Goal: Check status

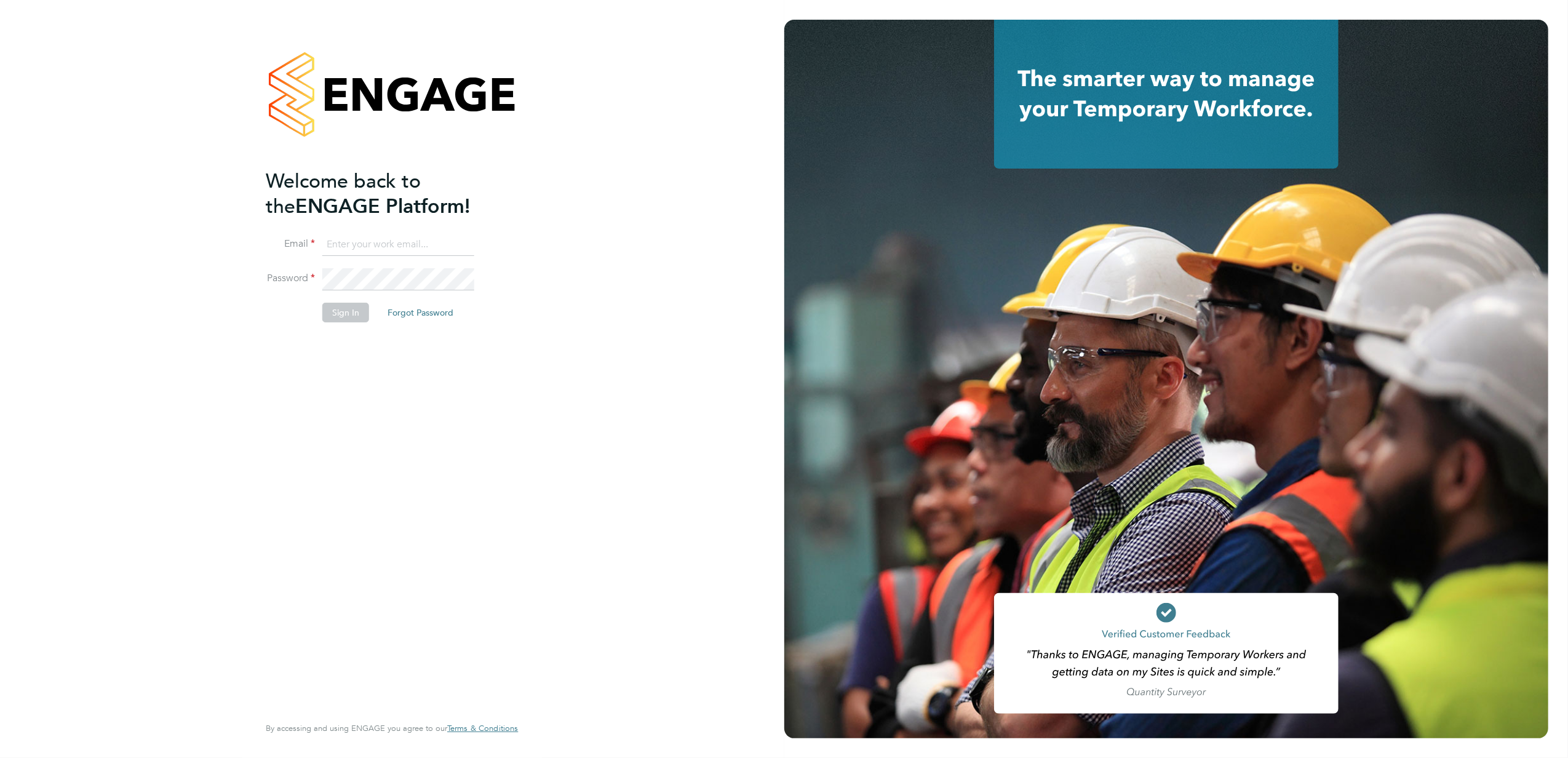
type input "financeapprentice@konnectrecruit.co.uk"
click at [296, 351] on div "Welcome back to the ENGAGE Platform! Email financeapprentice@konnectrecruit.co.…" at bounding box center [385, 440] width 240 height 544
click at [345, 306] on button "Sign In" at bounding box center [346, 312] width 47 height 20
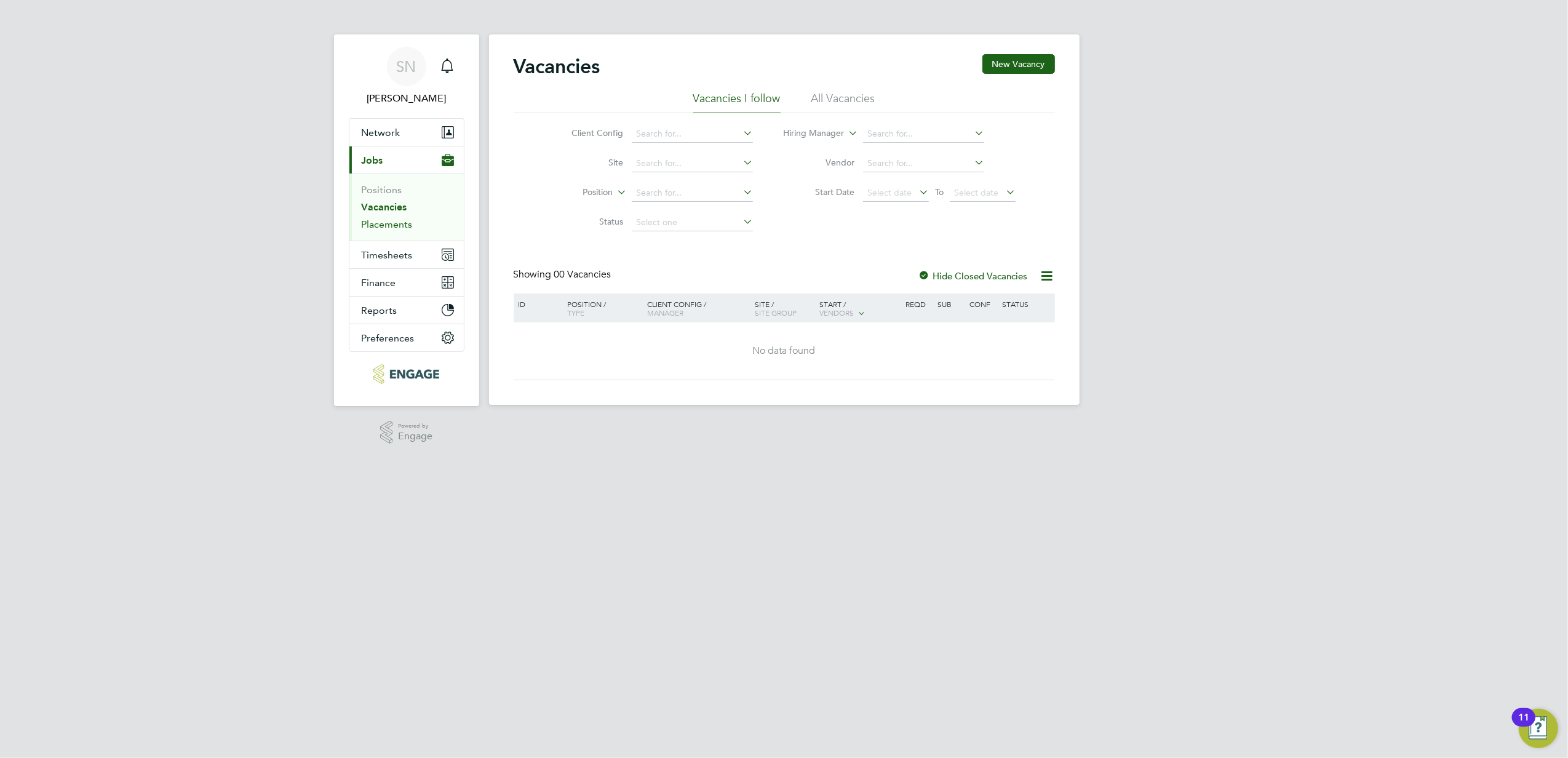
click at [390, 223] on link "Placements" at bounding box center [387, 224] width 51 height 12
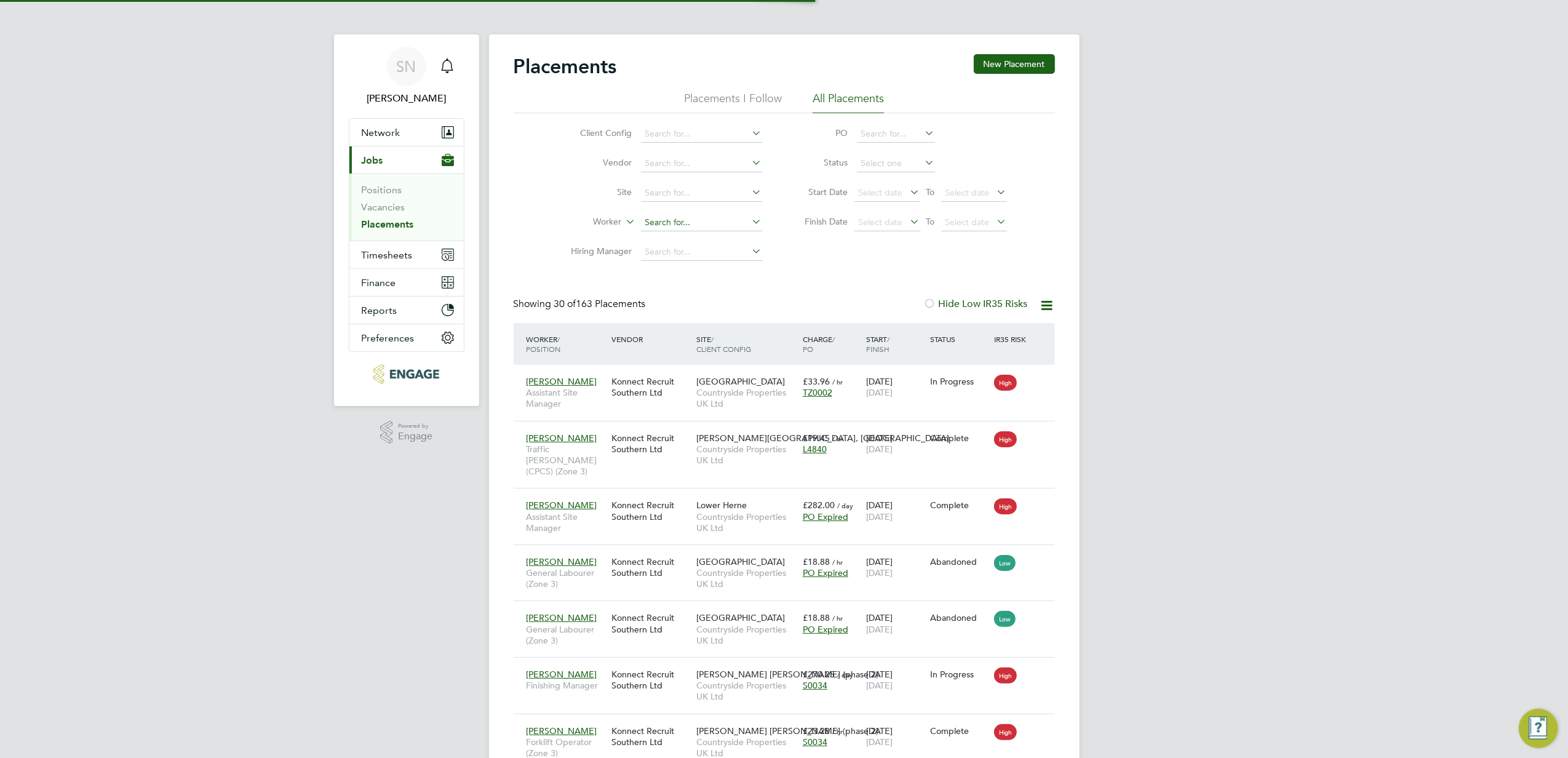
click at [674, 222] on input at bounding box center [701, 223] width 121 height 17
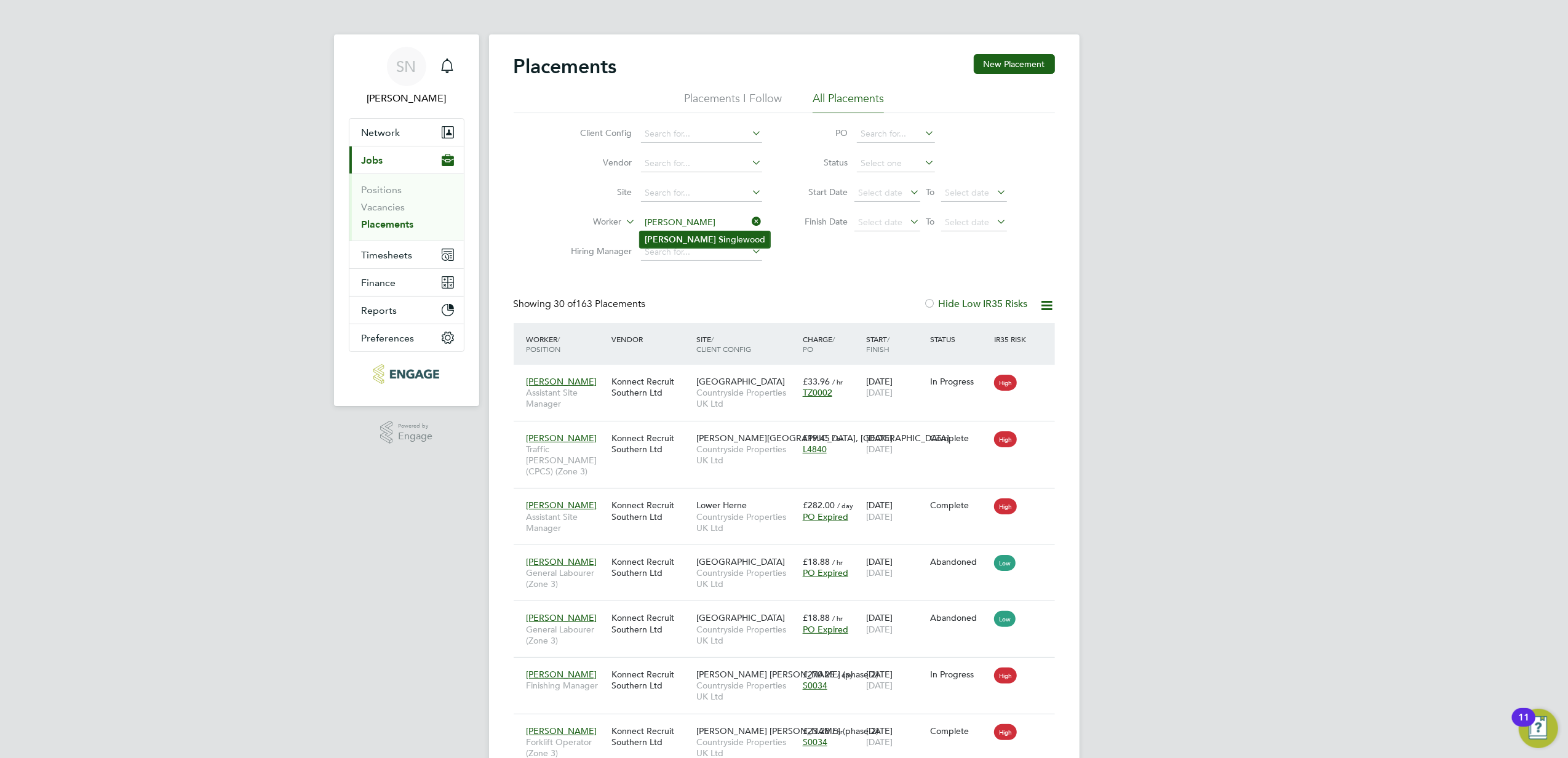
click at [680, 239] on li "Alan Si nglewood" at bounding box center [705, 240] width 131 height 16
type input "[PERSON_NAME]"
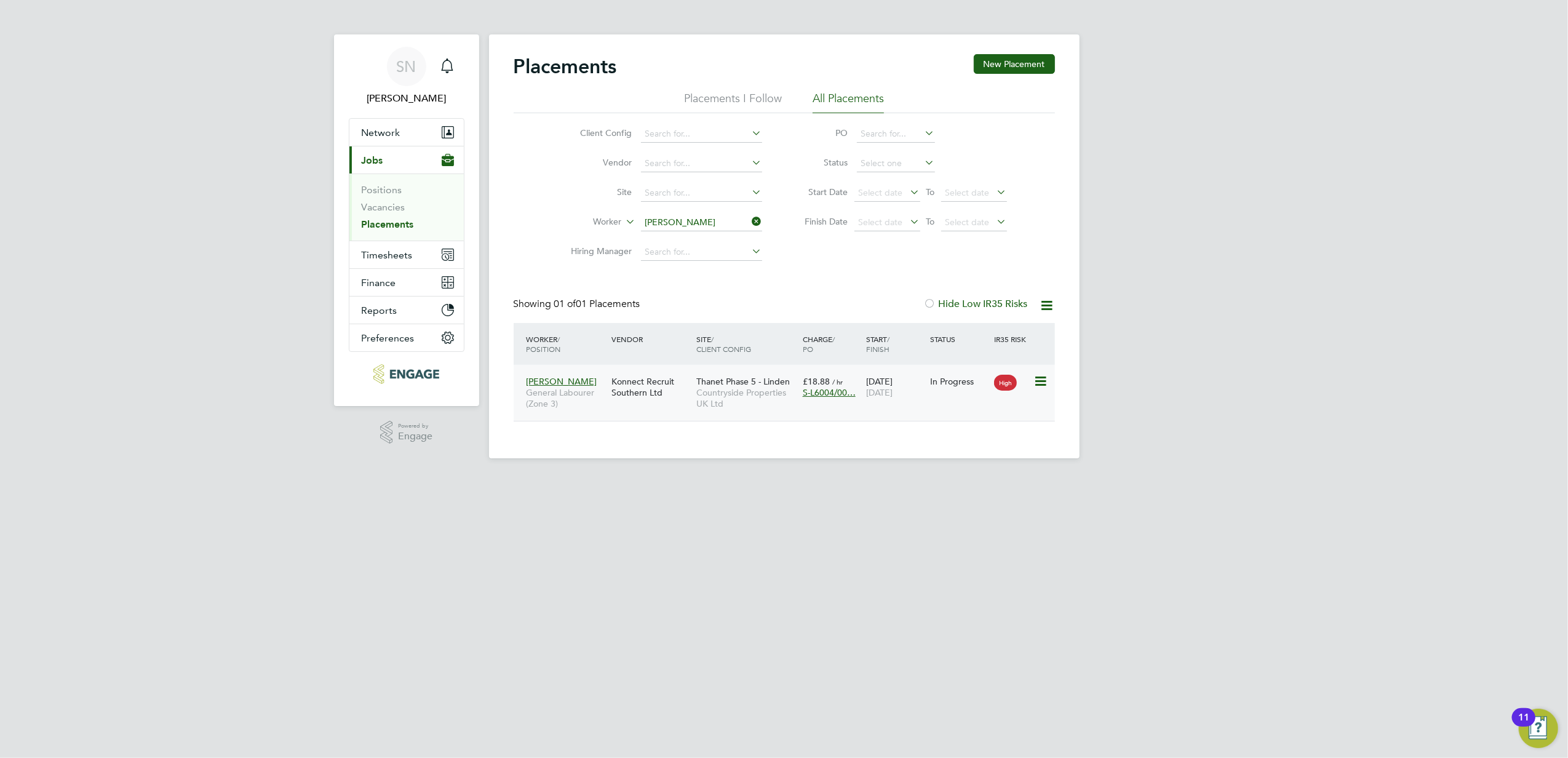
click at [923, 395] on div "02 Sep 2025 05 Sep 2025" at bounding box center [895, 387] width 64 height 34
click at [750, 223] on icon at bounding box center [750, 221] width 0 height 17
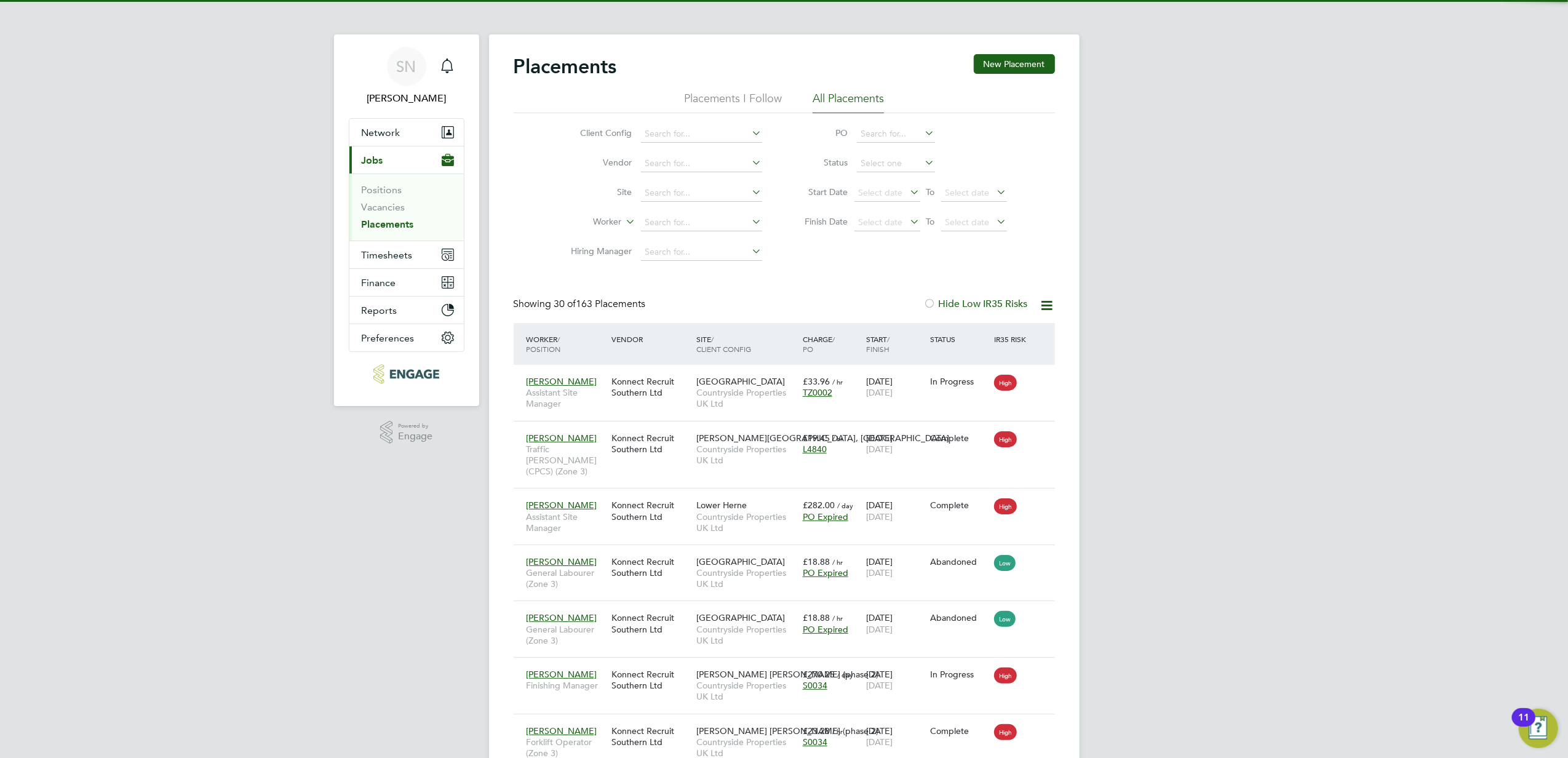
scroll to position [46, 107]
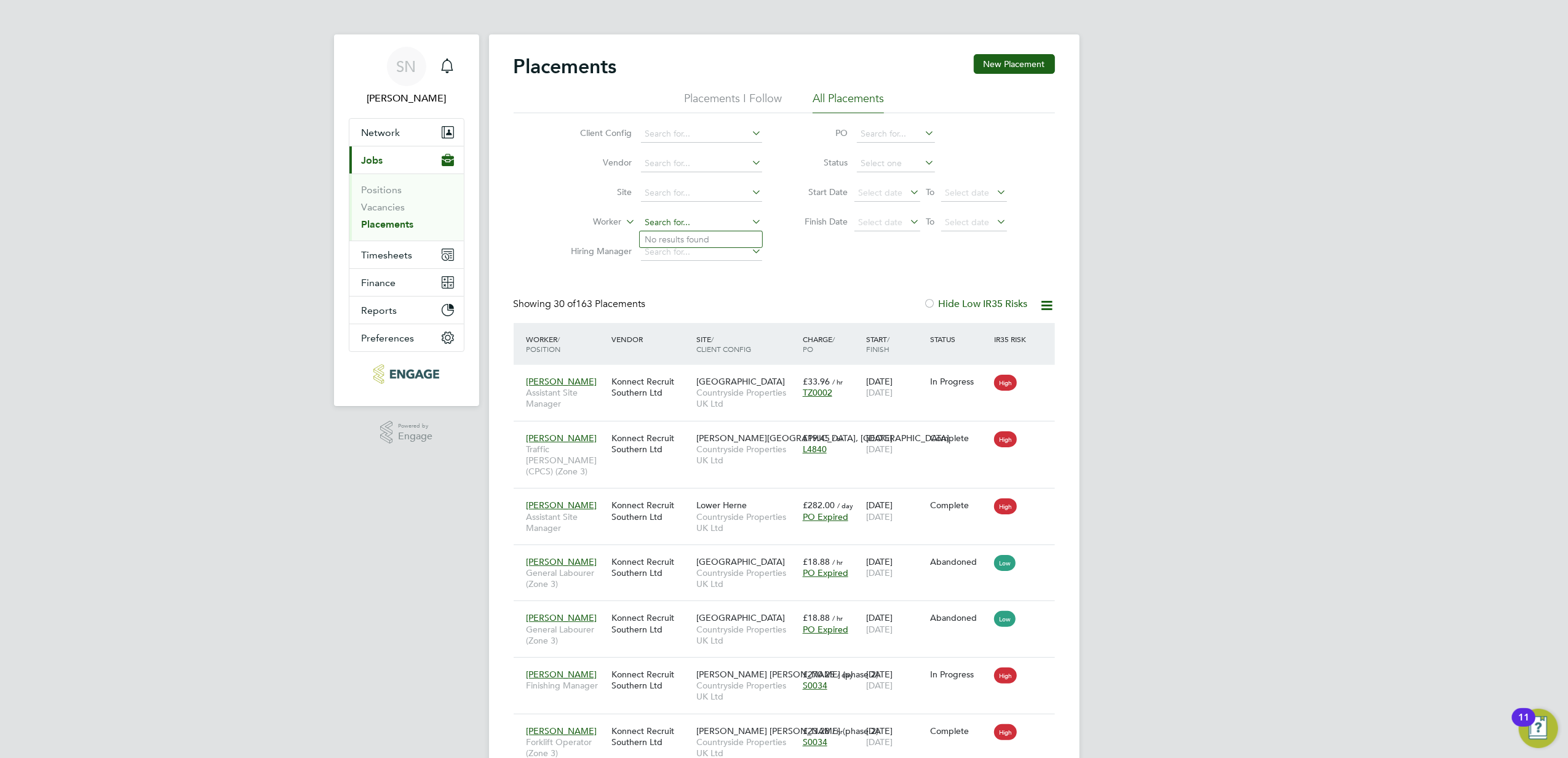
click at [665, 225] on input at bounding box center [701, 223] width 121 height 17
click at [684, 242] on li "Daniel Jo seph" at bounding box center [701, 240] width 123 height 16
type input "Daniel Joseph"
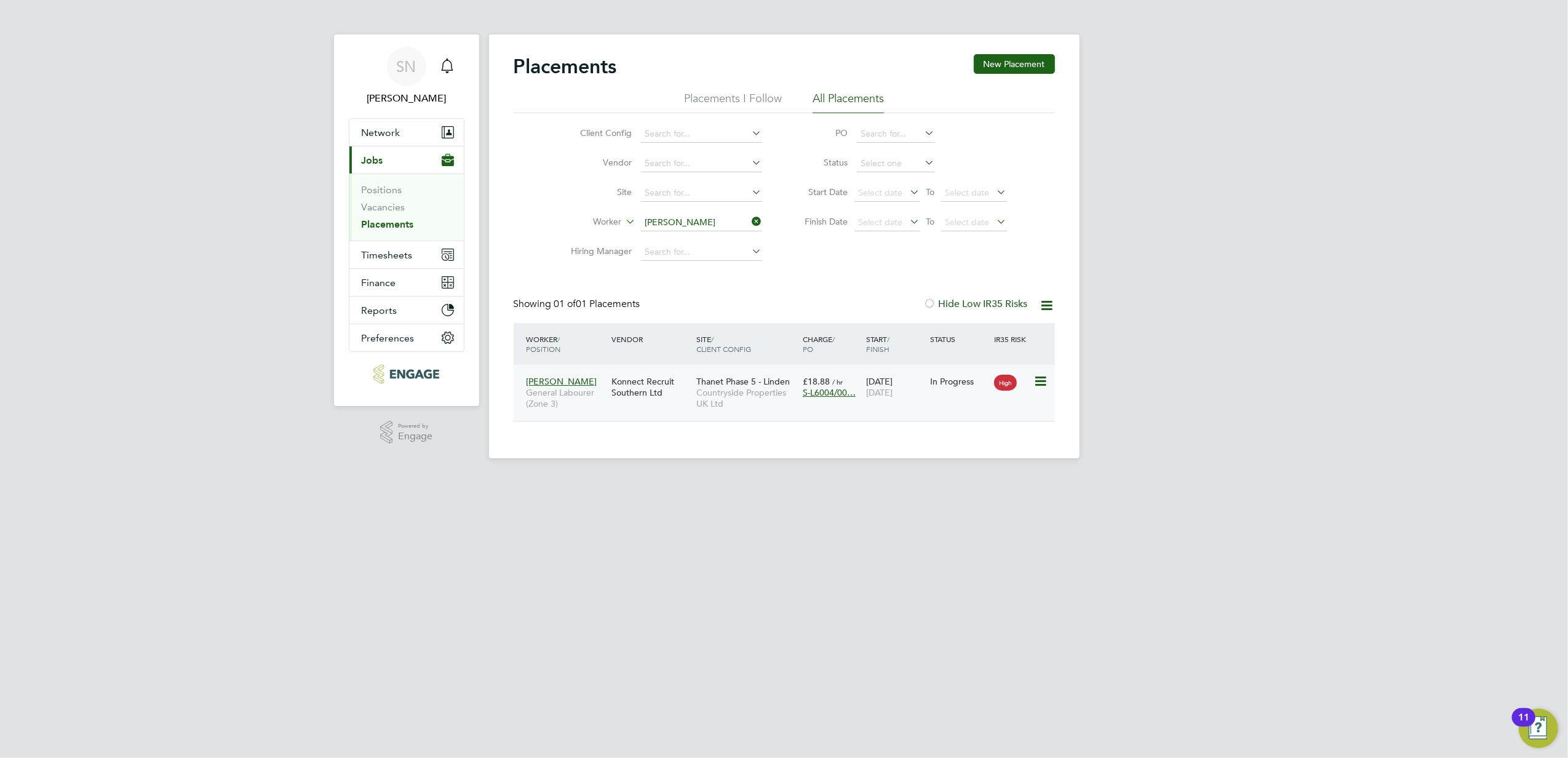
click at [688, 404] on div "Konnect Recruit Southern Ltd" at bounding box center [651, 387] width 85 height 34
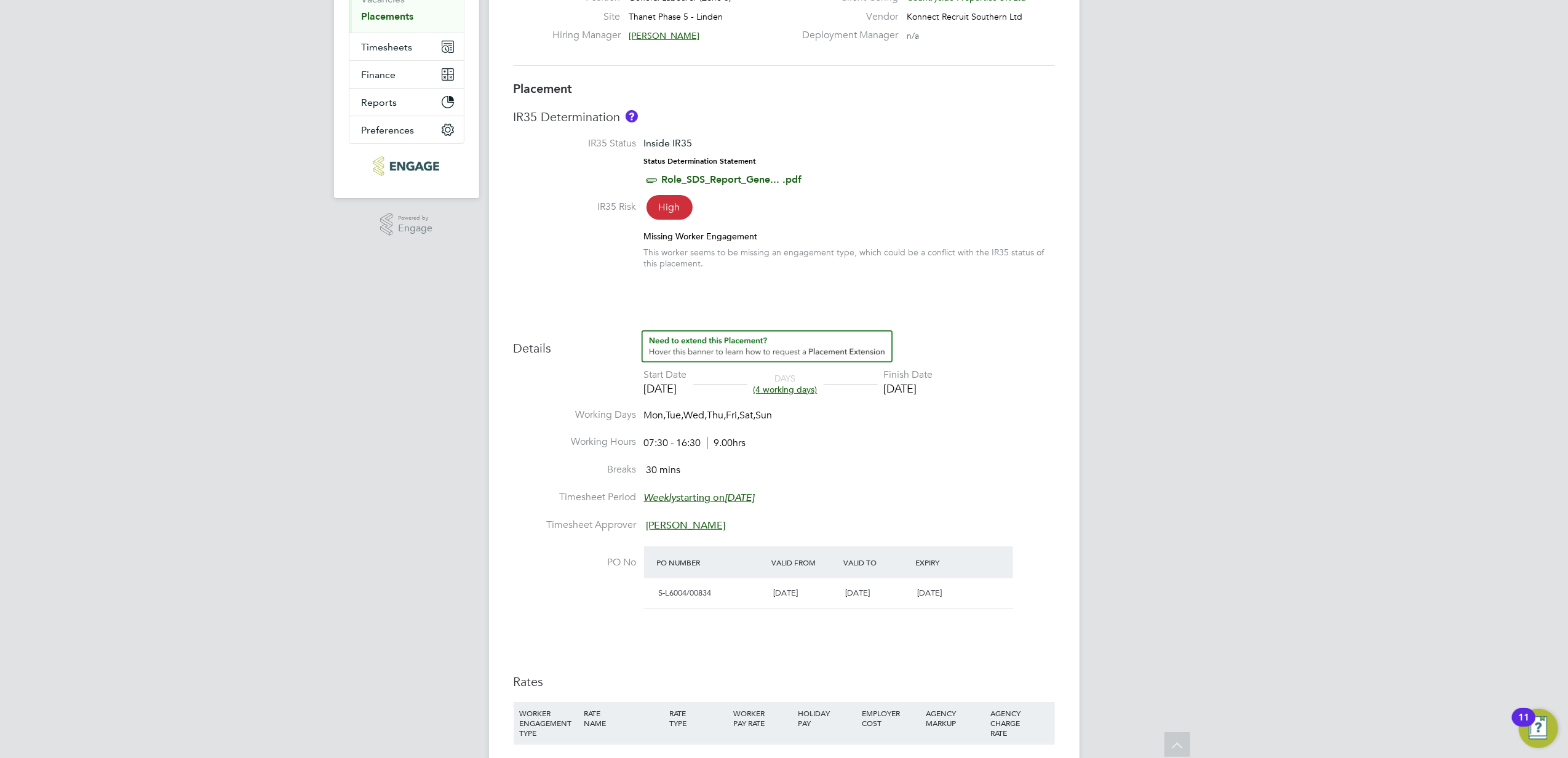
scroll to position [328, 0]
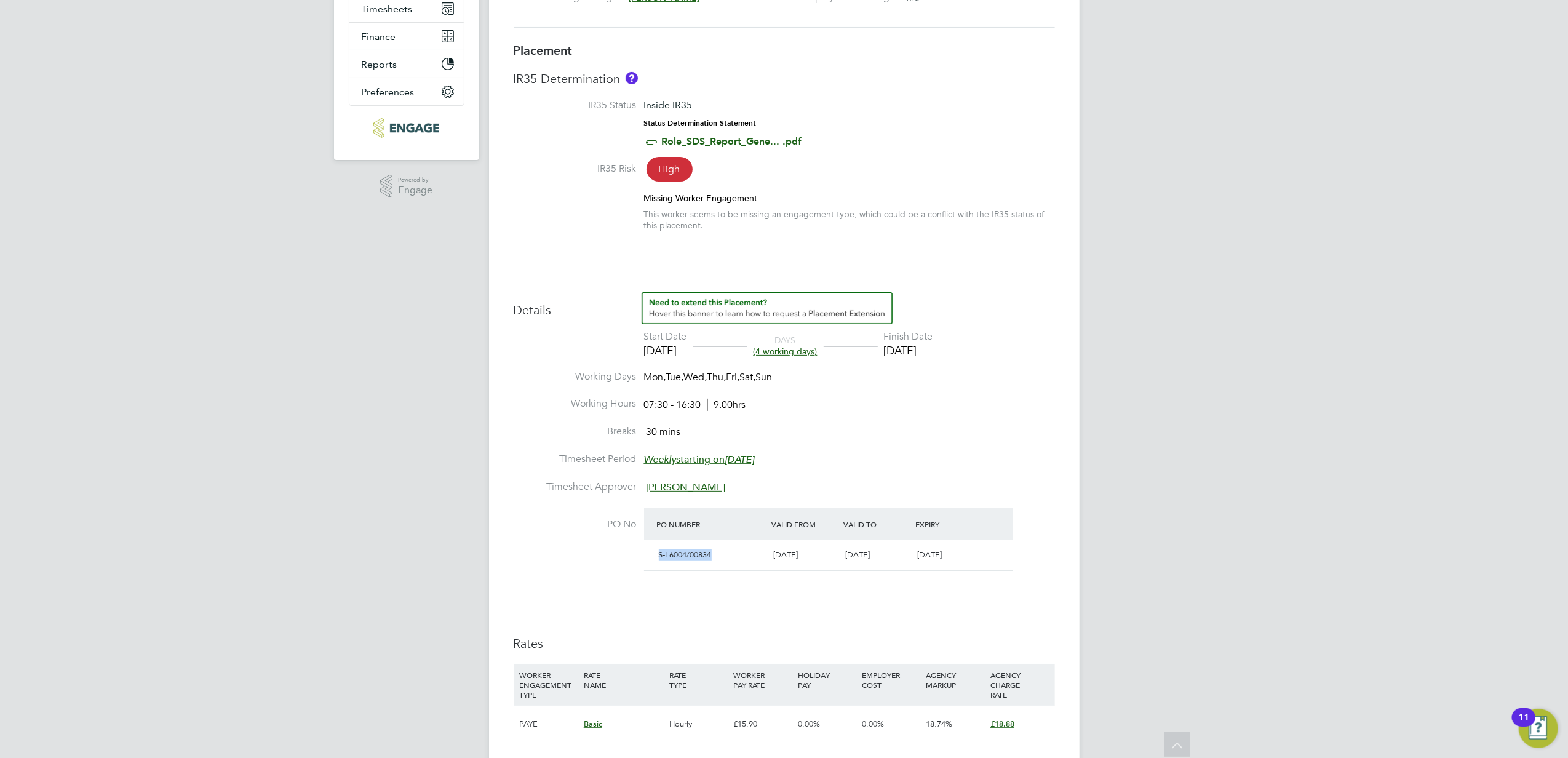
drag, startPoint x: 716, startPoint y: 557, endPoint x: 652, endPoint y: 557, distance: 64.0
click at [652, 557] on div "S-L6004/00834 [DATE] [DATE] [DATE]" at bounding box center [828, 555] width 369 height 30
copy span "S-L6004/00834"
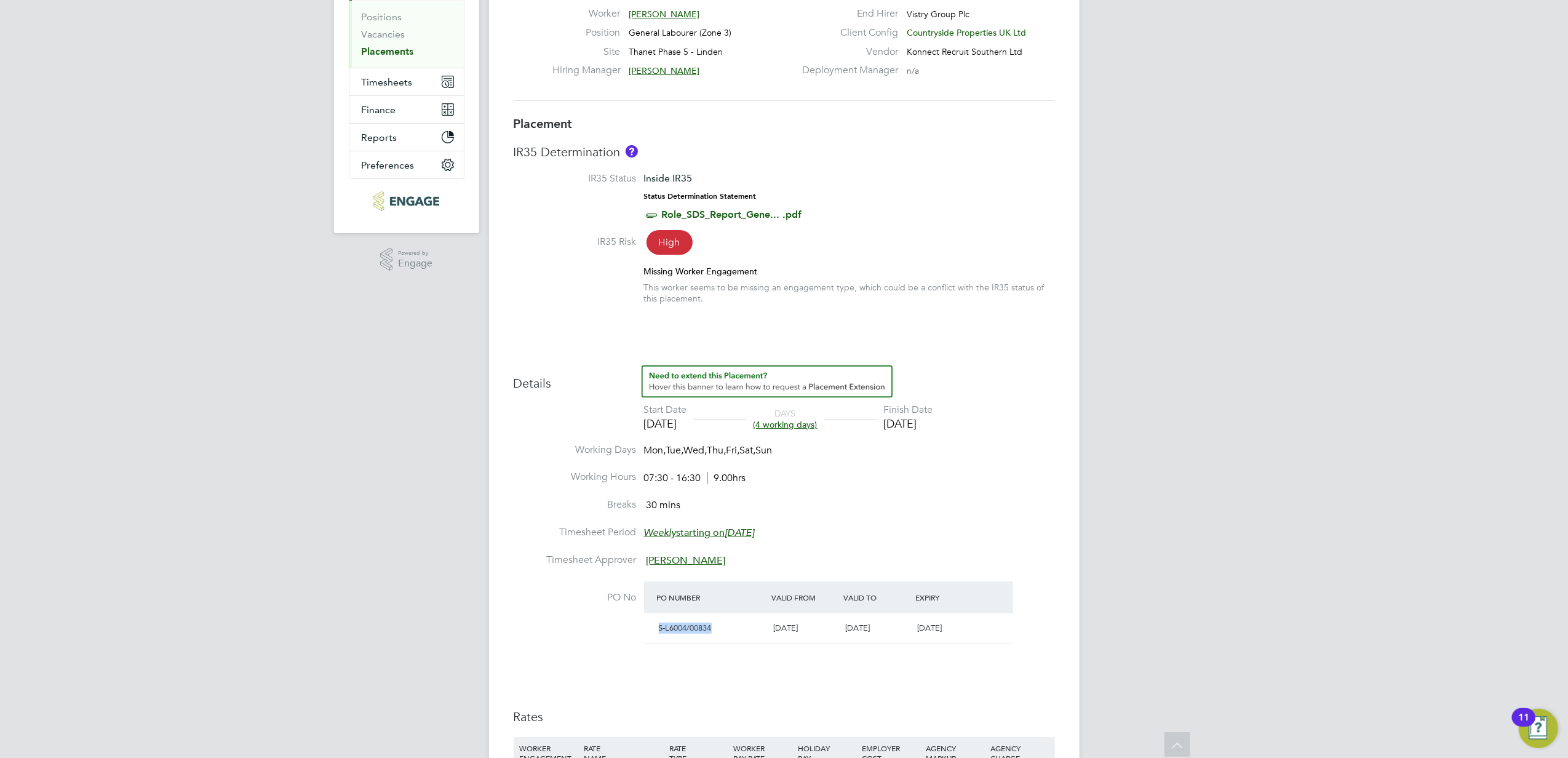
scroll to position [0, 0]
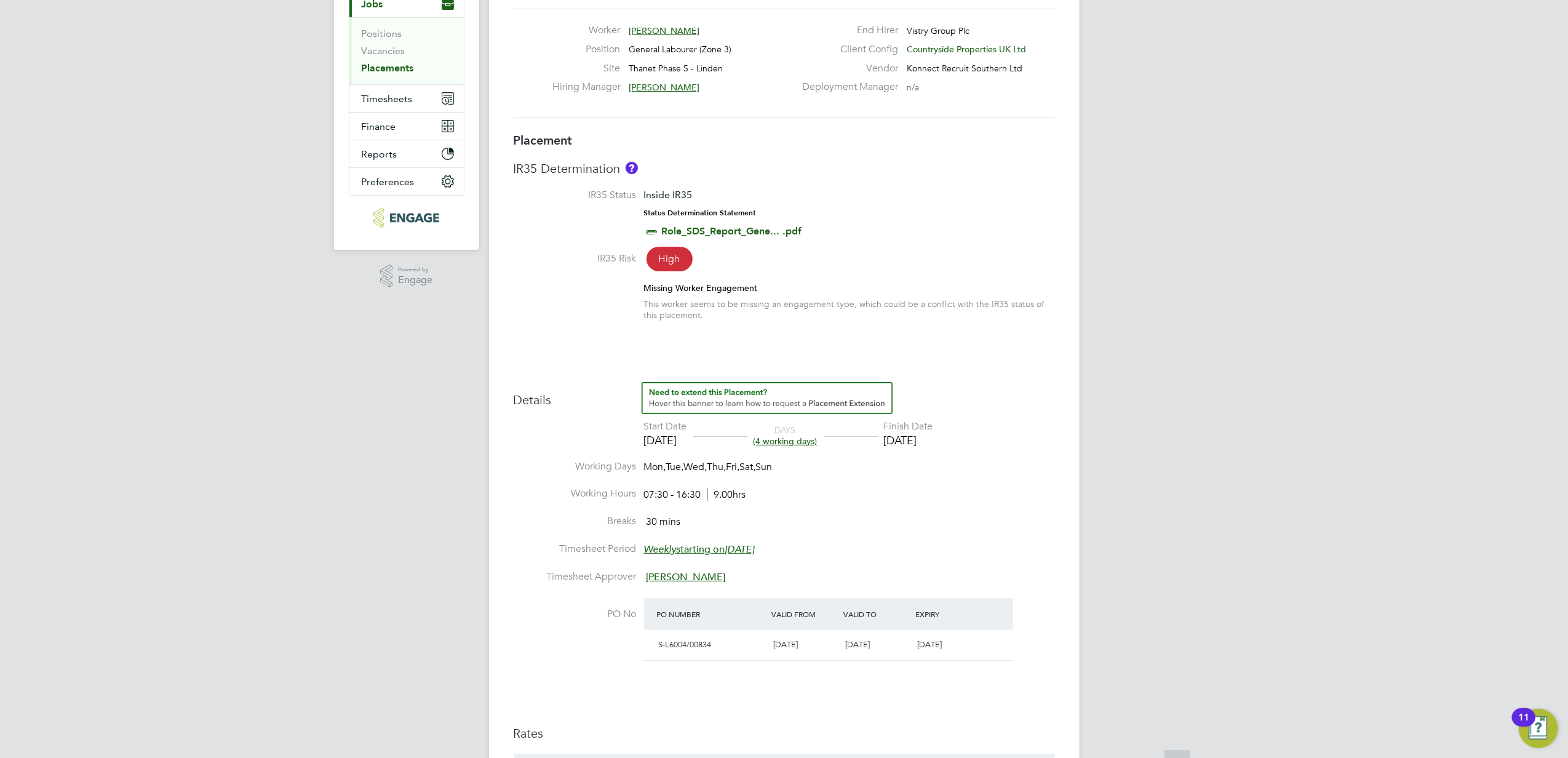
scroll to position [164, 0]
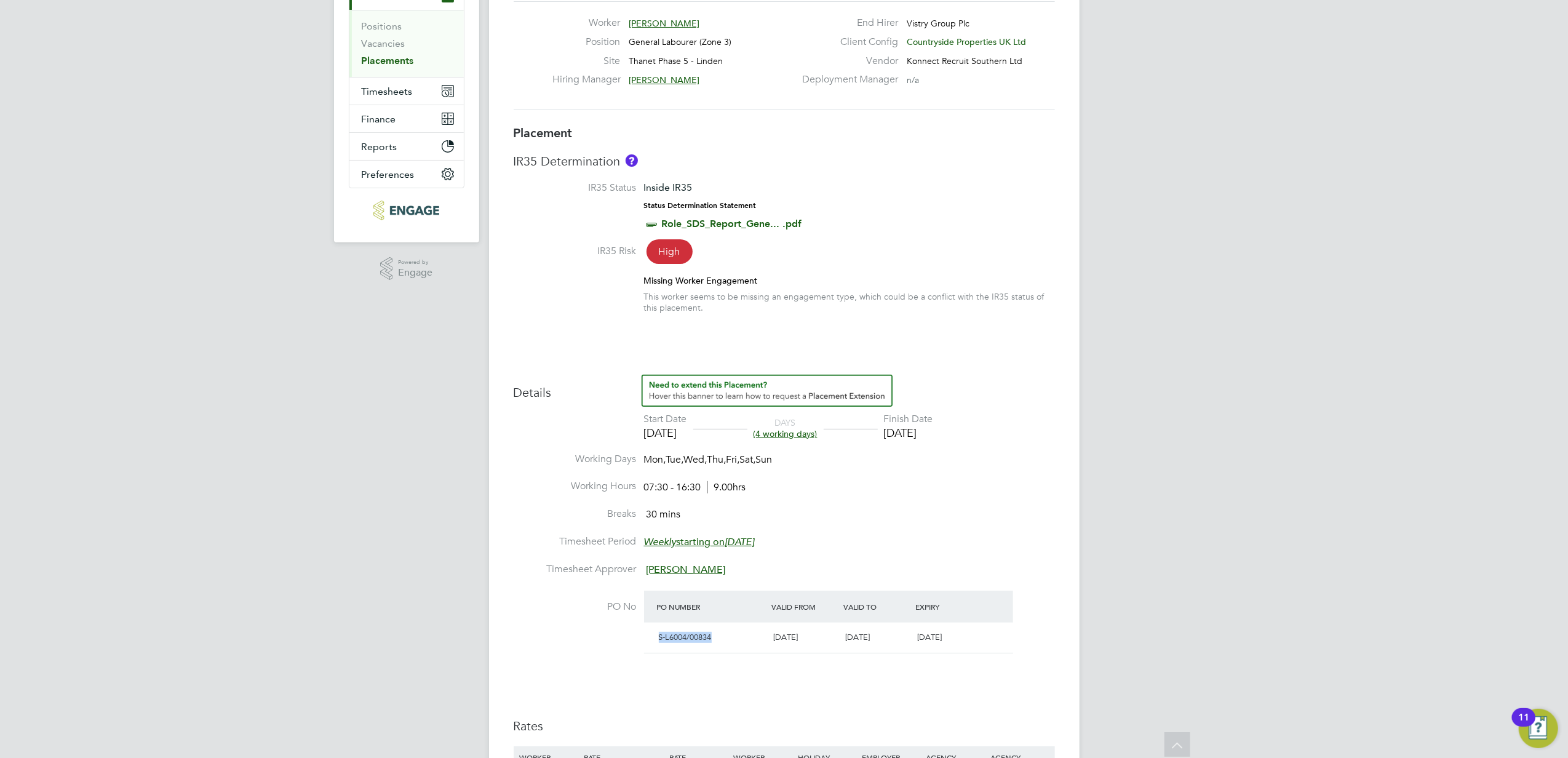
drag, startPoint x: 721, startPoint y: 643, endPoint x: 655, endPoint y: 643, distance: 66.0
click at [655, 643] on div "S-L6004/00834" at bounding box center [711, 638] width 115 height 21
drag, startPoint x: 655, startPoint y: 643, endPoint x: 665, endPoint y: 640, distance: 10.4
copy span "S-L6004/00834"
click at [759, 657] on li "PO No PO Number Valid From Valid To Expiry S-L6004/00834 01 Sep 2025 05 Sep 202…" at bounding box center [784, 630] width 541 height 79
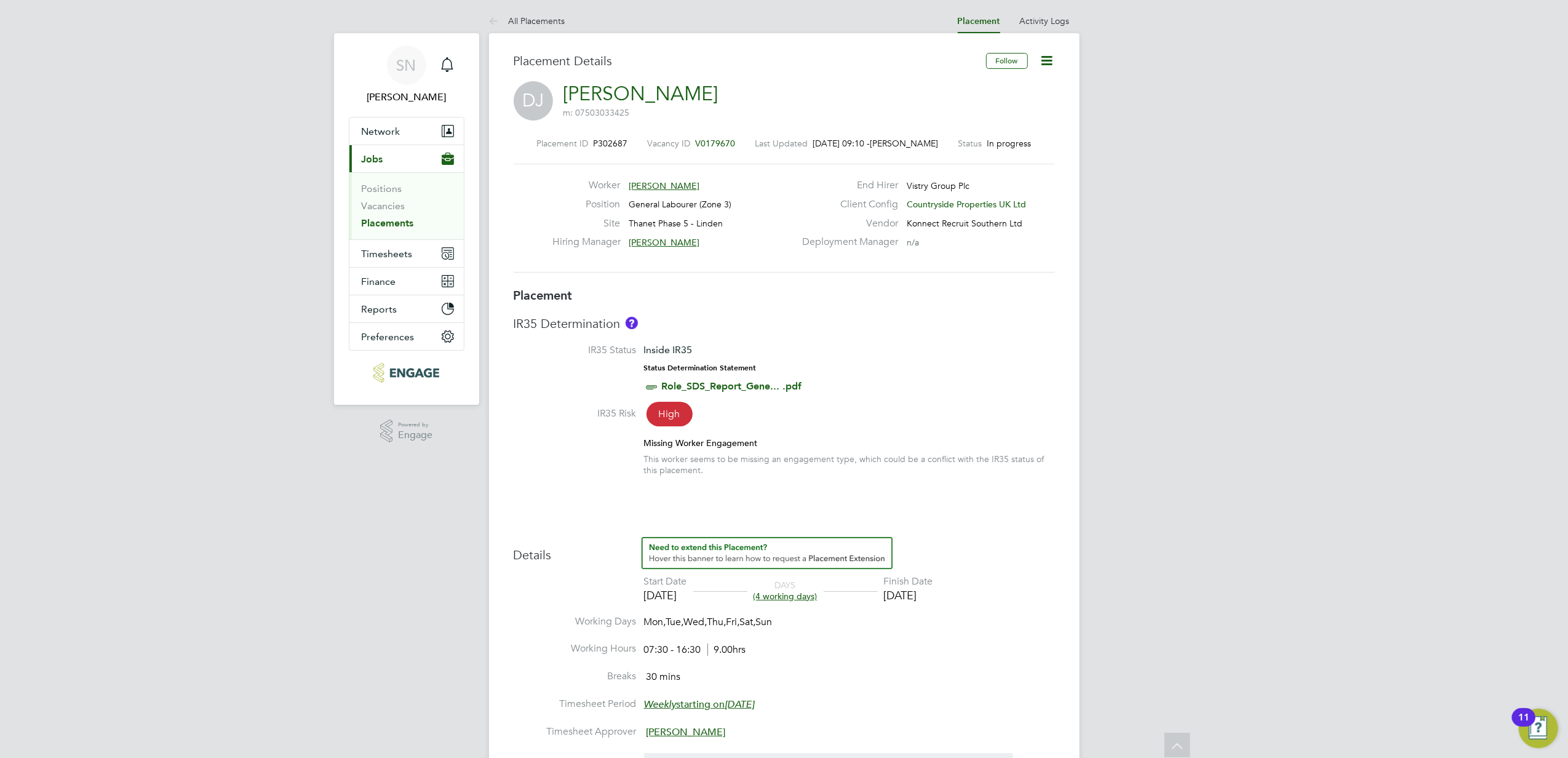
scroll to position [0, 0]
